Goal: Use online tool/utility: Utilize a website feature to perform a specific function

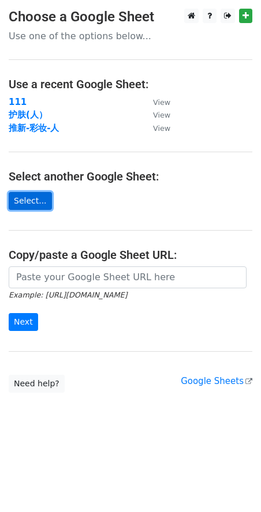
click at [29, 198] on link "Select..." at bounding box center [30, 201] width 43 height 18
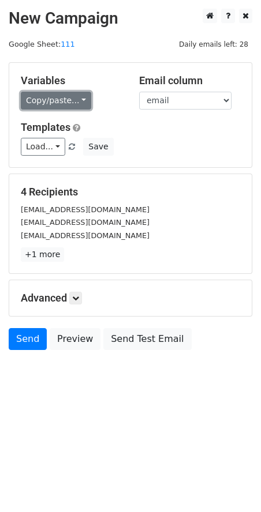
click at [64, 101] on link "Copy/paste..." at bounding box center [56, 101] width 70 height 18
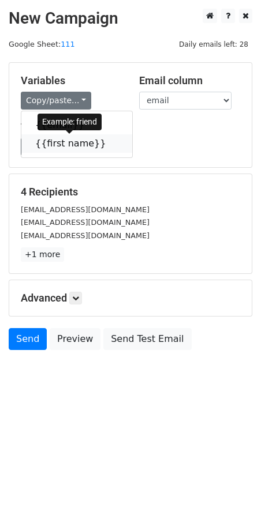
click at [58, 145] on link "{{first name}}" at bounding box center [76, 143] width 111 height 18
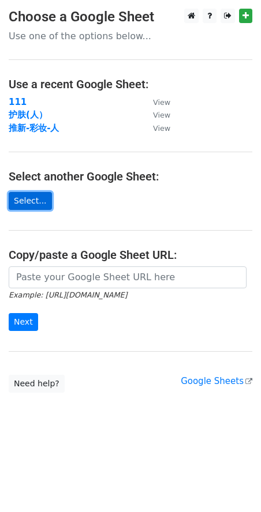
click at [24, 200] on link "Select..." at bounding box center [30, 201] width 43 height 18
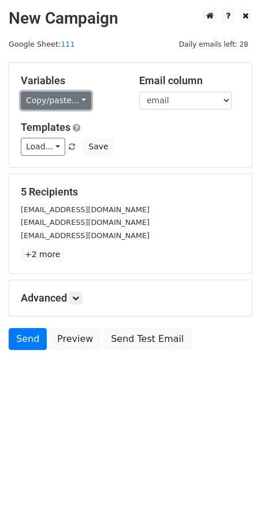
click at [70, 101] on link "Copy/paste..." at bounding box center [56, 101] width 70 height 18
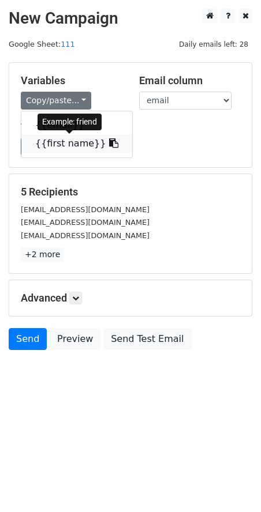
click at [69, 142] on link "{{first name}}" at bounding box center [76, 143] width 111 height 18
